Goal: Task Accomplishment & Management: Complete application form

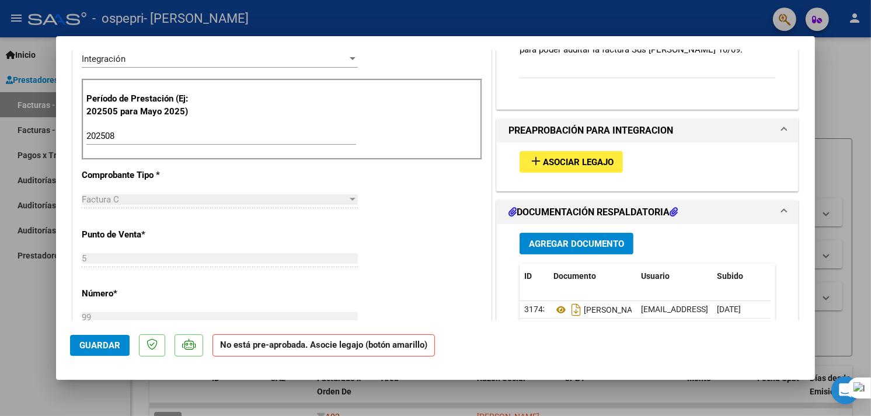
scroll to position [312, 0]
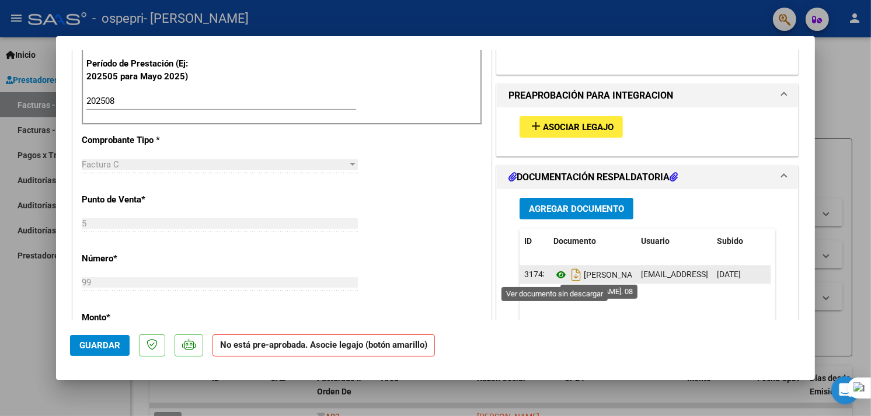
click at [560, 276] on icon at bounding box center [561, 275] width 15 height 14
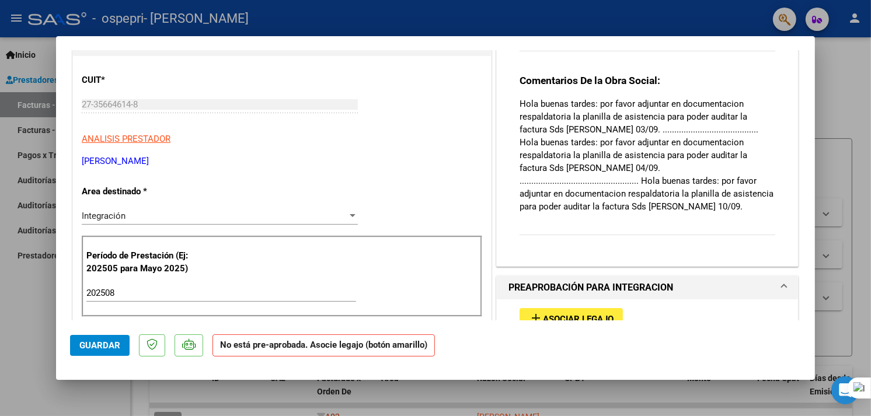
scroll to position [117, 0]
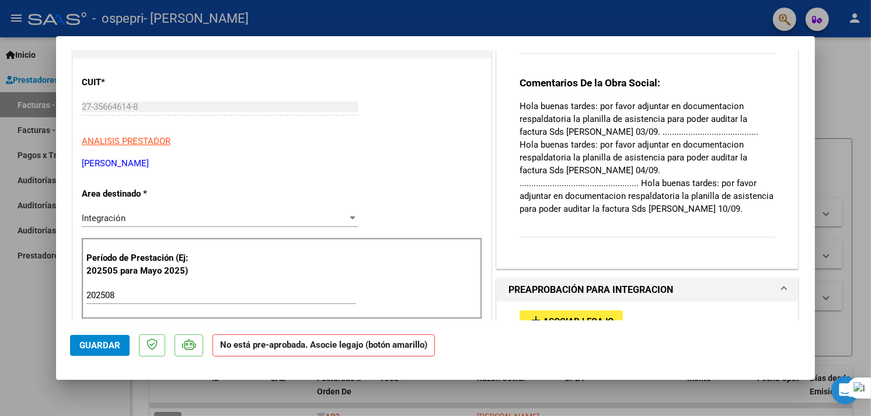
click at [847, 81] on div at bounding box center [435, 208] width 871 height 416
type input "$ 0,00"
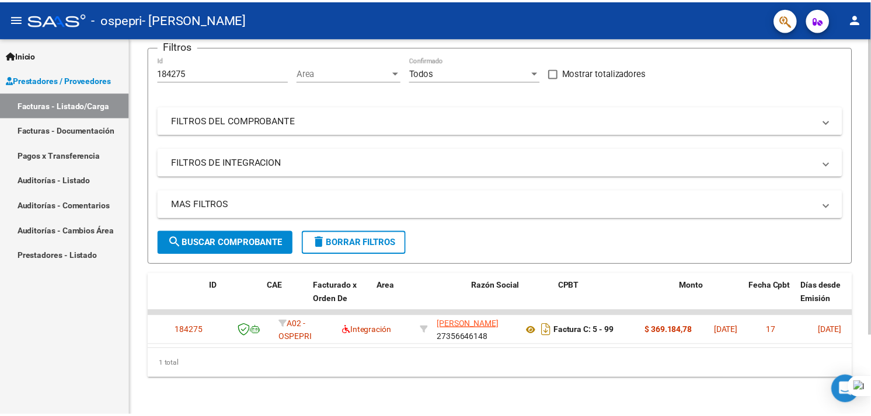
scroll to position [0, 0]
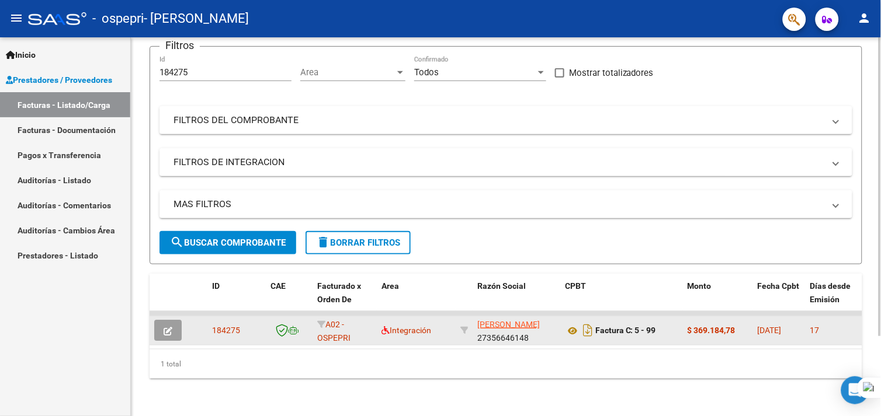
click at [171, 327] on icon "button" at bounding box center [168, 331] width 9 height 9
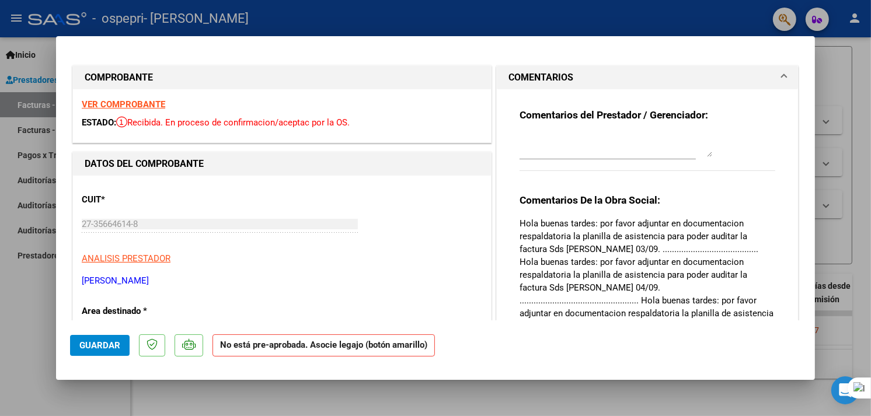
scroll to position [324, 0]
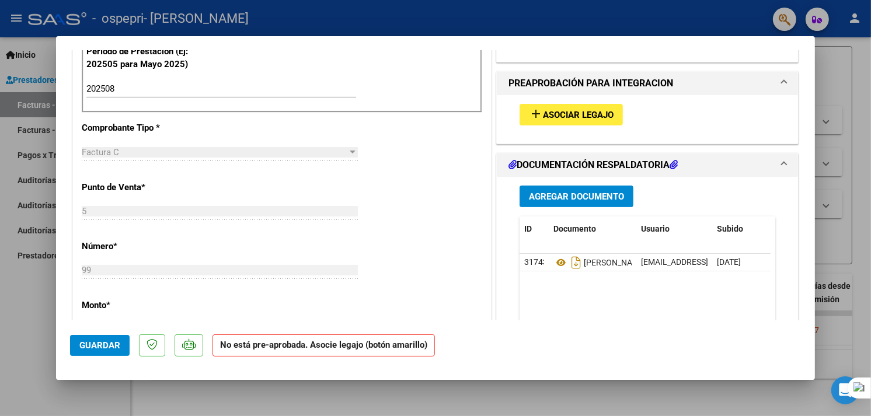
click at [539, 201] on span "Agregar Documento" at bounding box center [576, 197] width 95 height 11
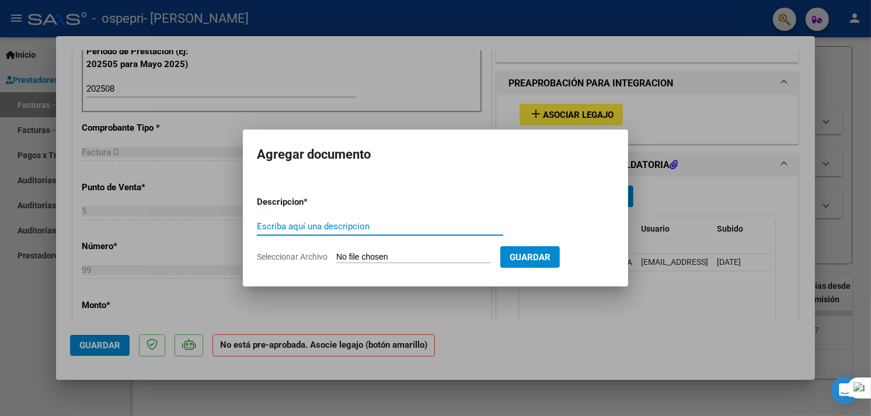
click at [371, 255] on input "Seleccionar Archivo" at bounding box center [413, 257] width 155 height 11
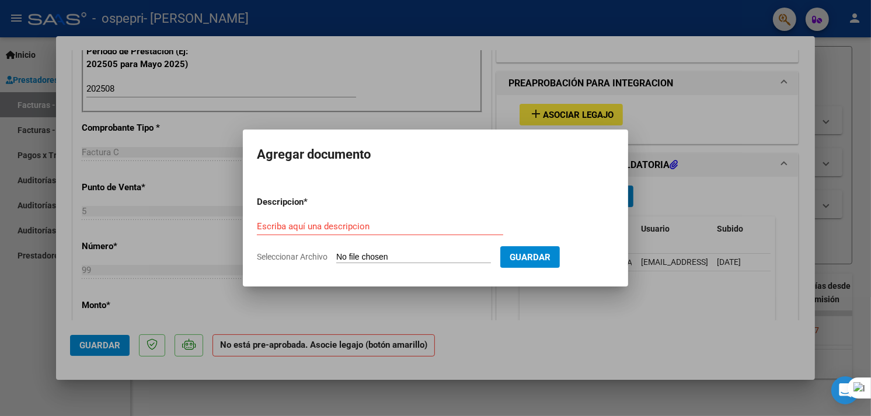
type input "C:\fakepath\[PERSON_NAME].pdf"
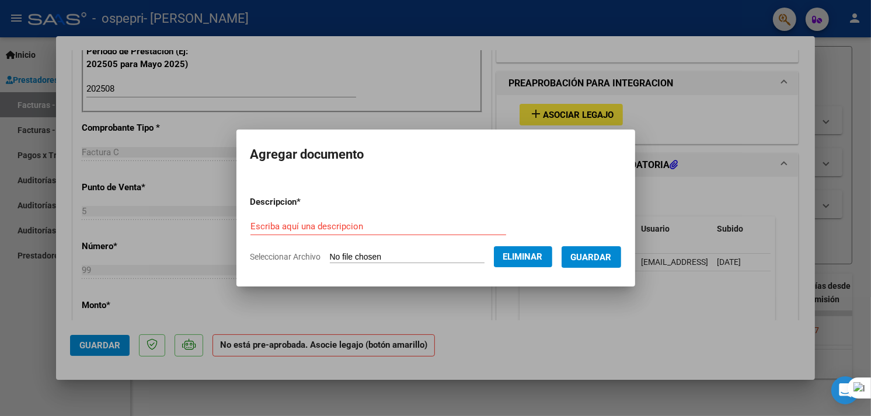
click at [377, 205] on form "Descripcion * Escriba aquí una descripcion Seleccionar Archivo Eliminar Guardar" at bounding box center [436, 229] width 371 height 85
click at [366, 220] on div "Escriba aquí una descripcion" at bounding box center [379, 227] width 256 height 18
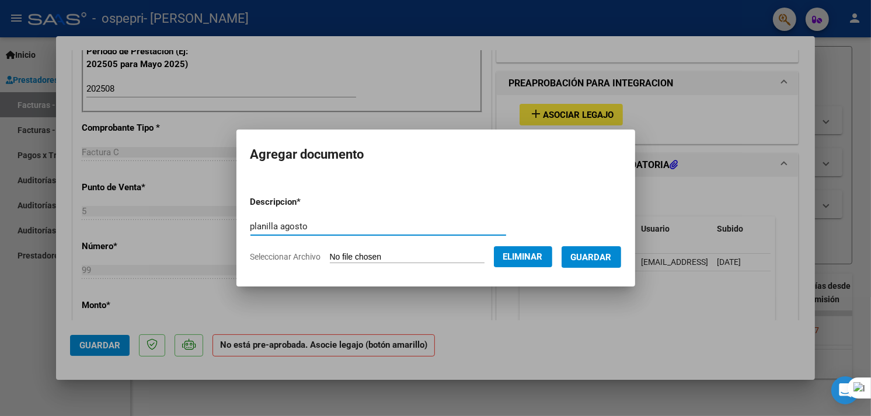
type input "planilla agosto"
click at [588, 257] on span "Guardar" at bounding box center [591, 257] width 41 height 11
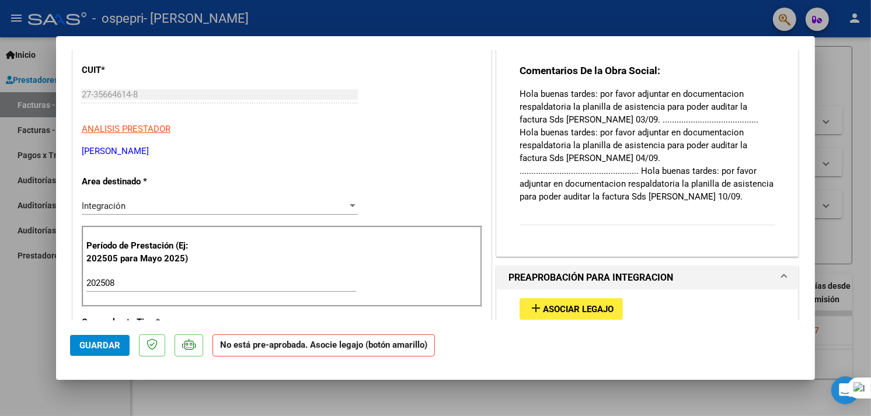
scroll to position [0, 0]
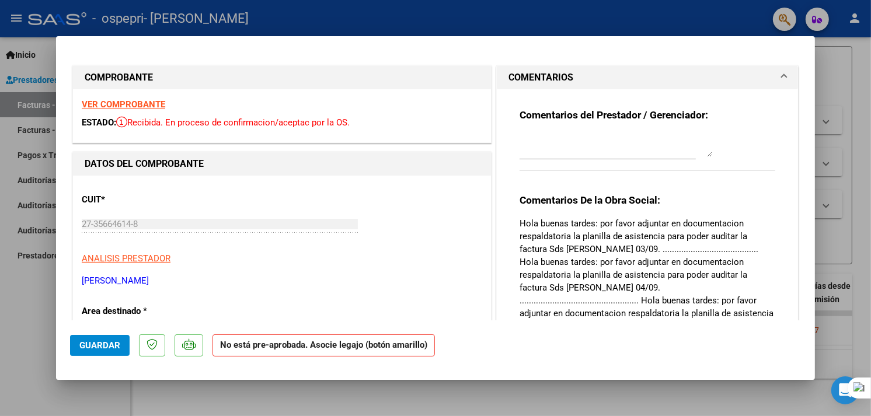
click at [605, 185] on div "Comentarios del Prestador / Gerenciador: Comentarios De la Obra Social: Hola bu…" at bounding box center [647, 232] width 273 height 287
click at [611, 141] on textarea at bounding box center [616, 145] width 193 height 23
click at [702, 159] on div "Comentarios del Prestador / Gerenciador: hola disculpen ahi adjunte la planilla…" at bounding box center [648, 146] width 256 height 75
click at [701, 154] on textarea "hola disculpen ahi adjunte la planilla saludos" at bounding box center [616, 145] width 193 height 23
click at [0, 0] on sider-quick-compose-btn at bounding box center [0, 0] width 0 height 0
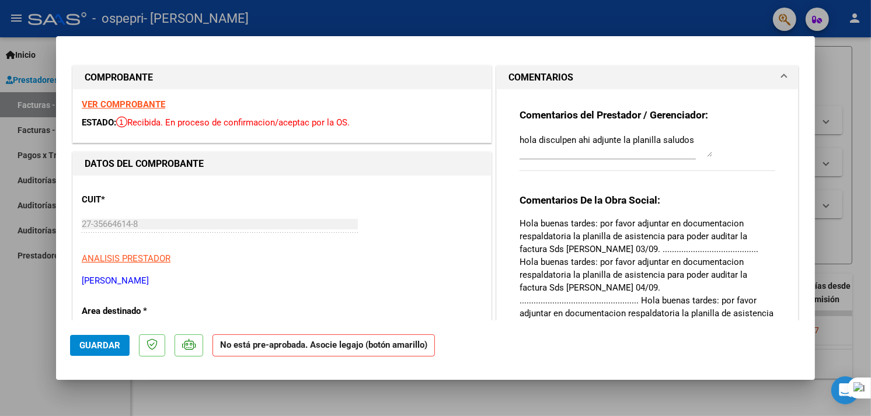
click at [0, 0] on sider-quick-compose-btn at bounding box center [0, 0] width 0 height 0
click at [656, 138] on textarea "hola disculpen ahi adjunte la planilla saludos" at bounding box center [616, 145] width 193 height 23
type textarea "hola disculpen ahi adjunte la planilla saludos"
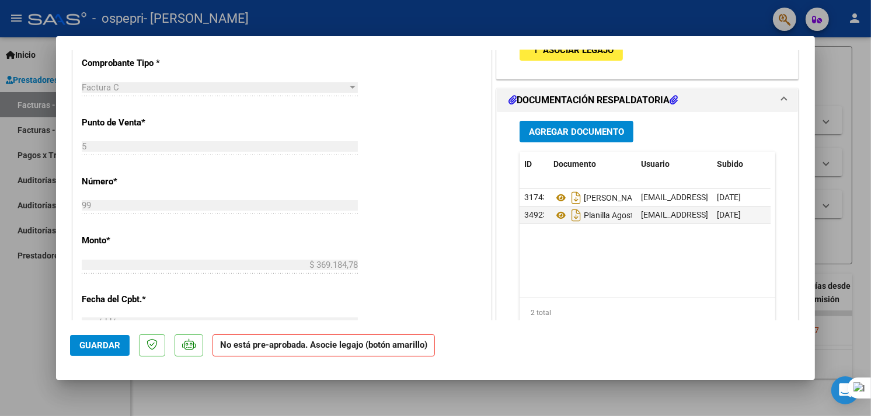
scroll to position [324, 0]
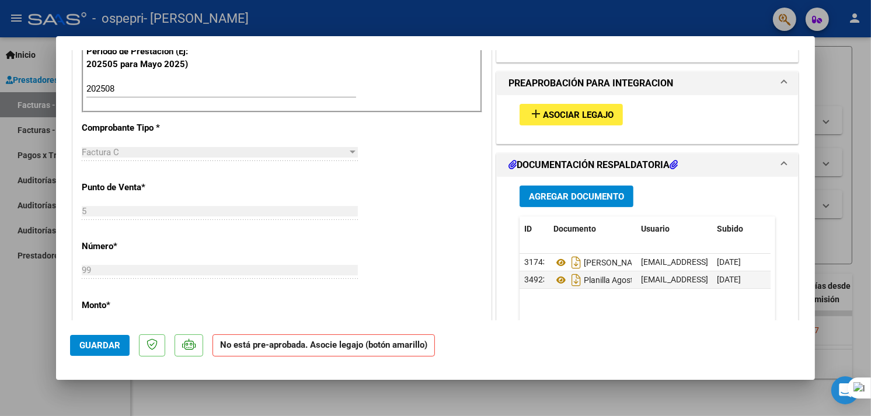
click at [575, 121] on button "add Asociar Legajo" at bounding box center [571, 115] width 103 height 22
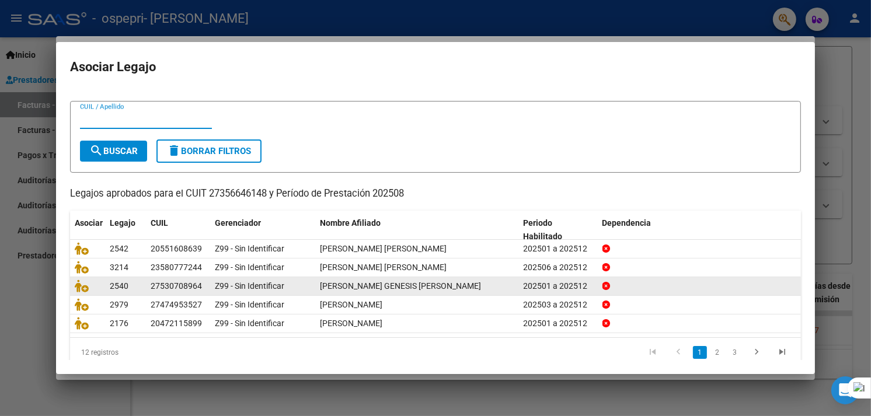
scroll to position [33, 0]
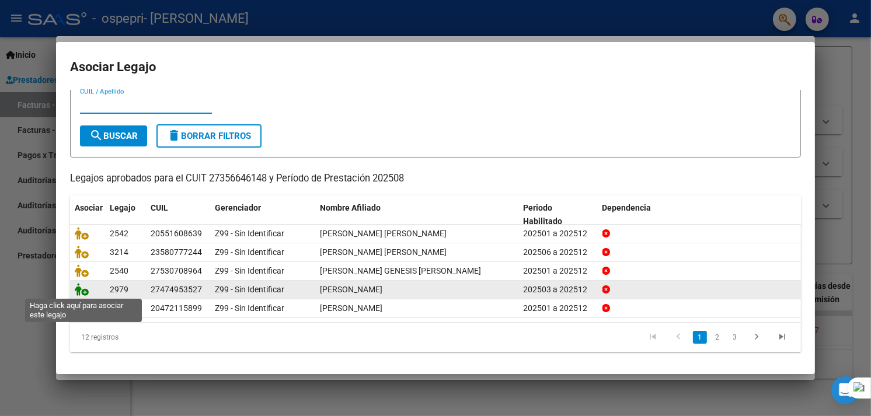
click at [82, 290] on icon at bounding box center [82, 289] width 14 height 13
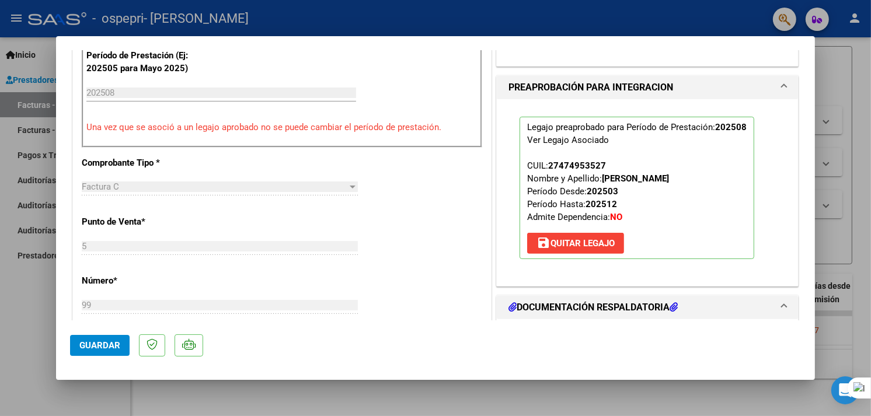
scroll to position [324, 0]
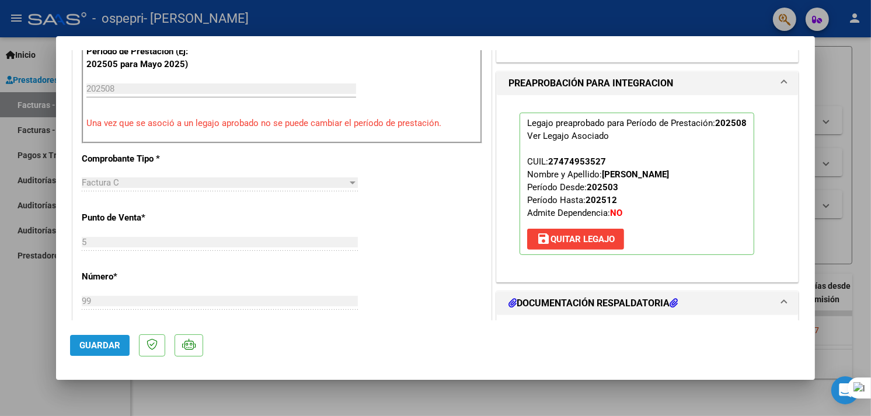
click at [120, 339] on button "Guardar" at bounding box center [100, 345] width 60 height 21
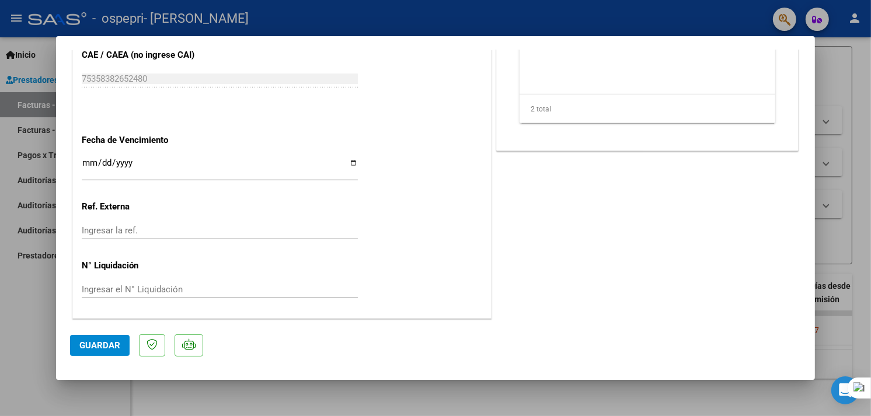
scroll to position [732, 0]
click at [83, 348] on span "Guardar" at bounding box center [99, 346] width 41 height 11
click at [91, 345] on span "Guardar" at bounding box center [99, 346] width 41 height 11
